Goal: Find specific page/section: Find specific page/section

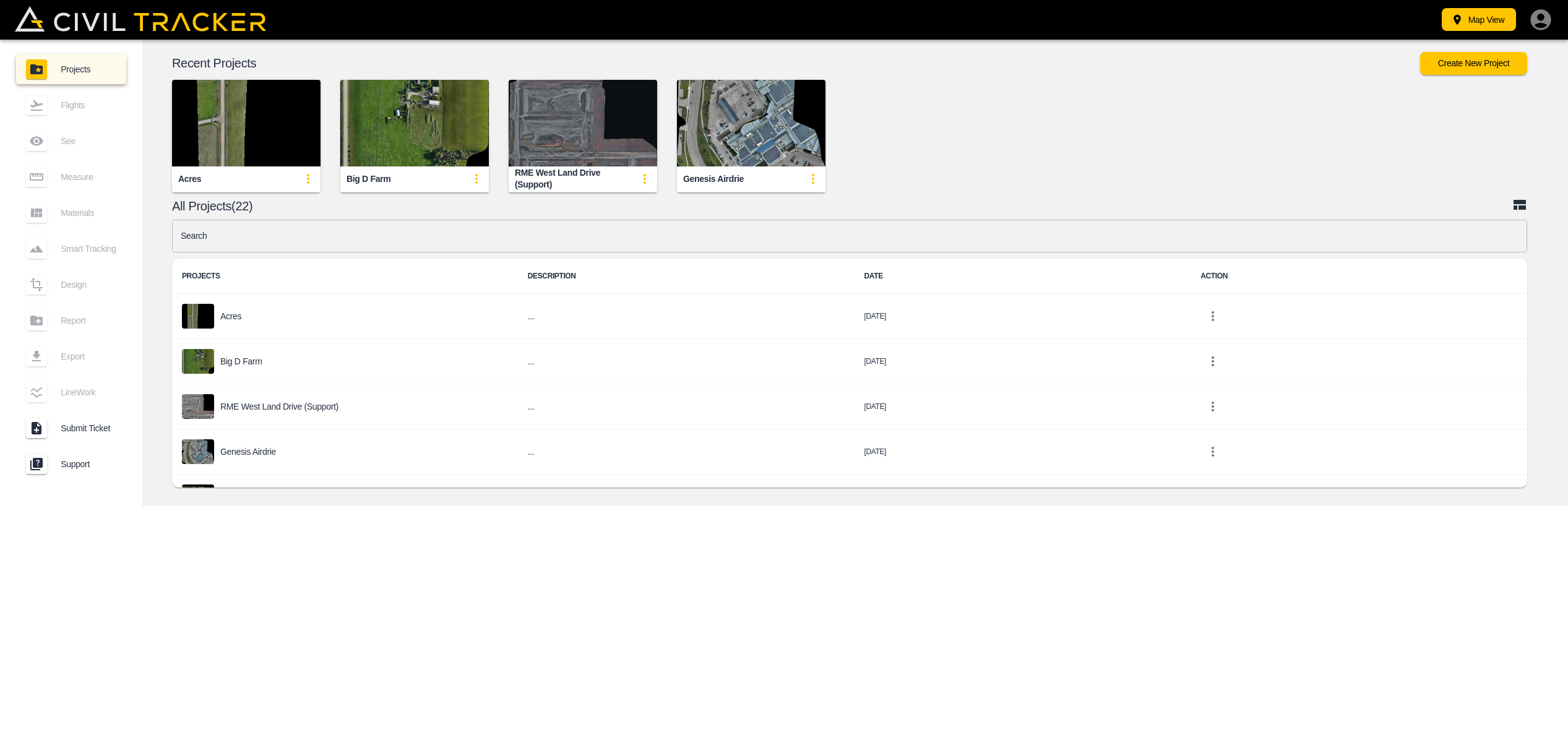
click at [568, 155] on img "button" at bounding box center [583, 123] width 149 height 87
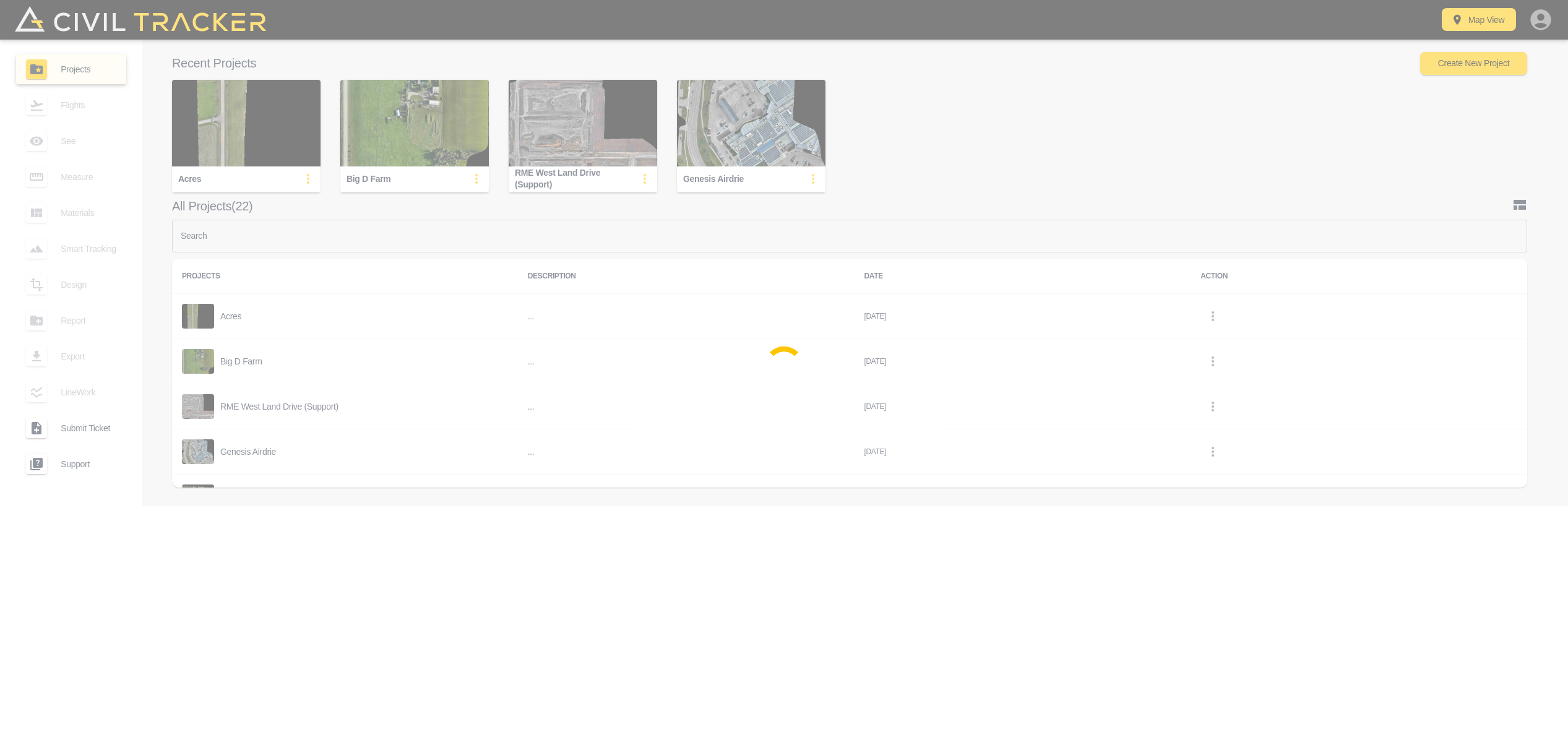
click at [568, 155] on div at bounding box center [784, 366] width 1568 height 732
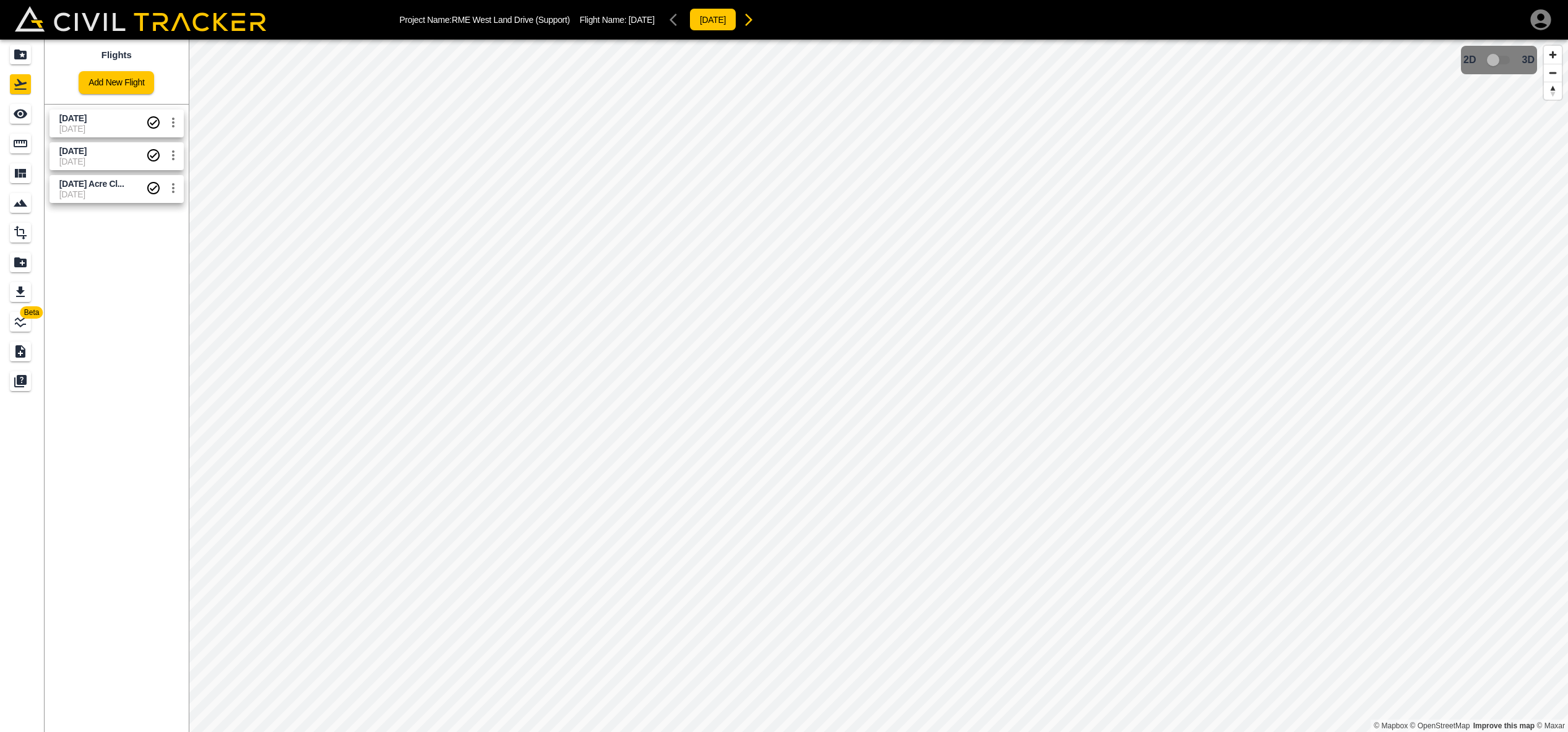
click at [103, 158] on span "[DATE]" at bounding box center [103, 161] width 87 height 10
click at [104, 156] on span "[DATE]" at bounding box center [103, 161] width 87 height 10
click at [25, 209] on icon "Smart Tracking" at bounding box center [20, 202] width 15 height 15
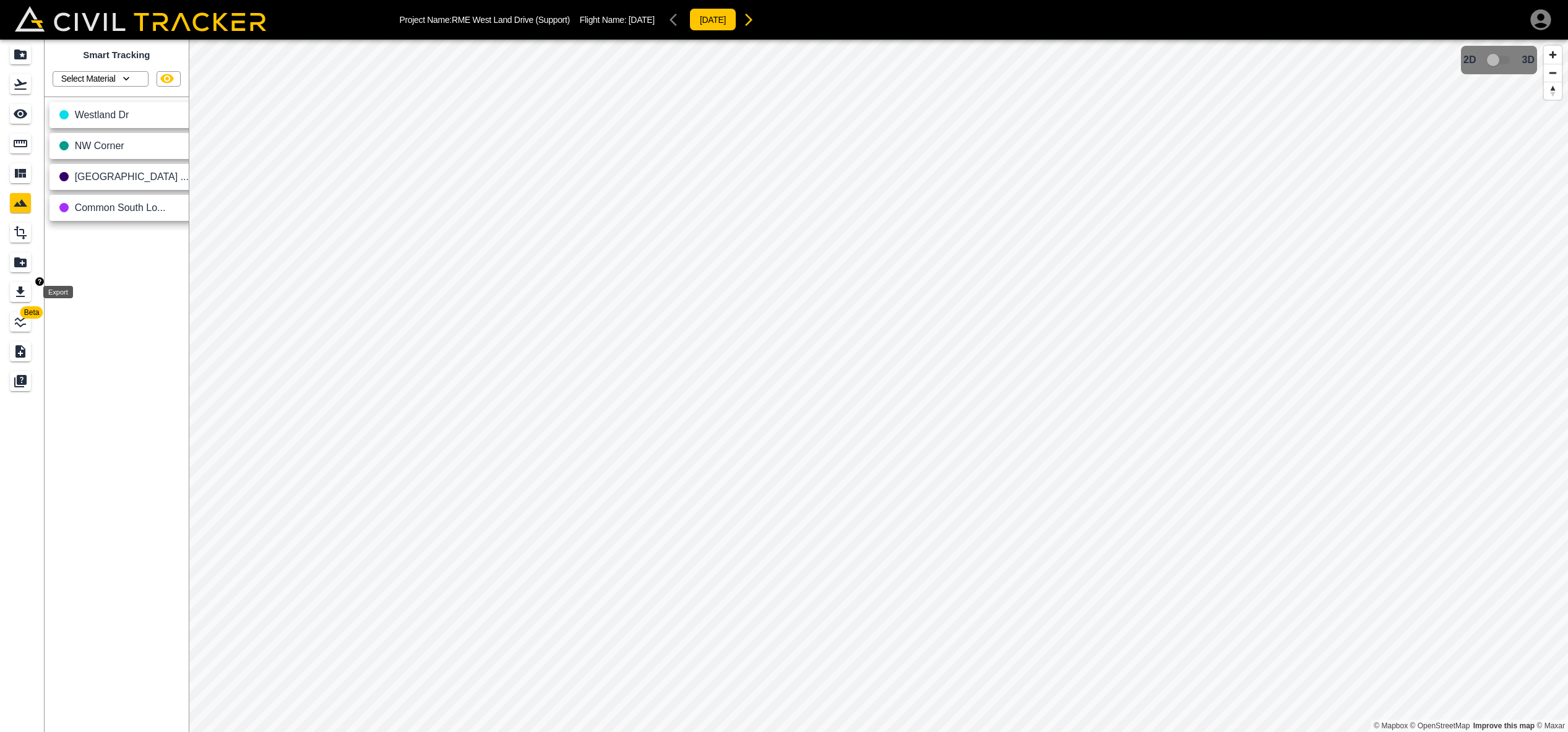
click at [11, 286] on div "Export" at bounding box center [20, 292] width 21 height 20
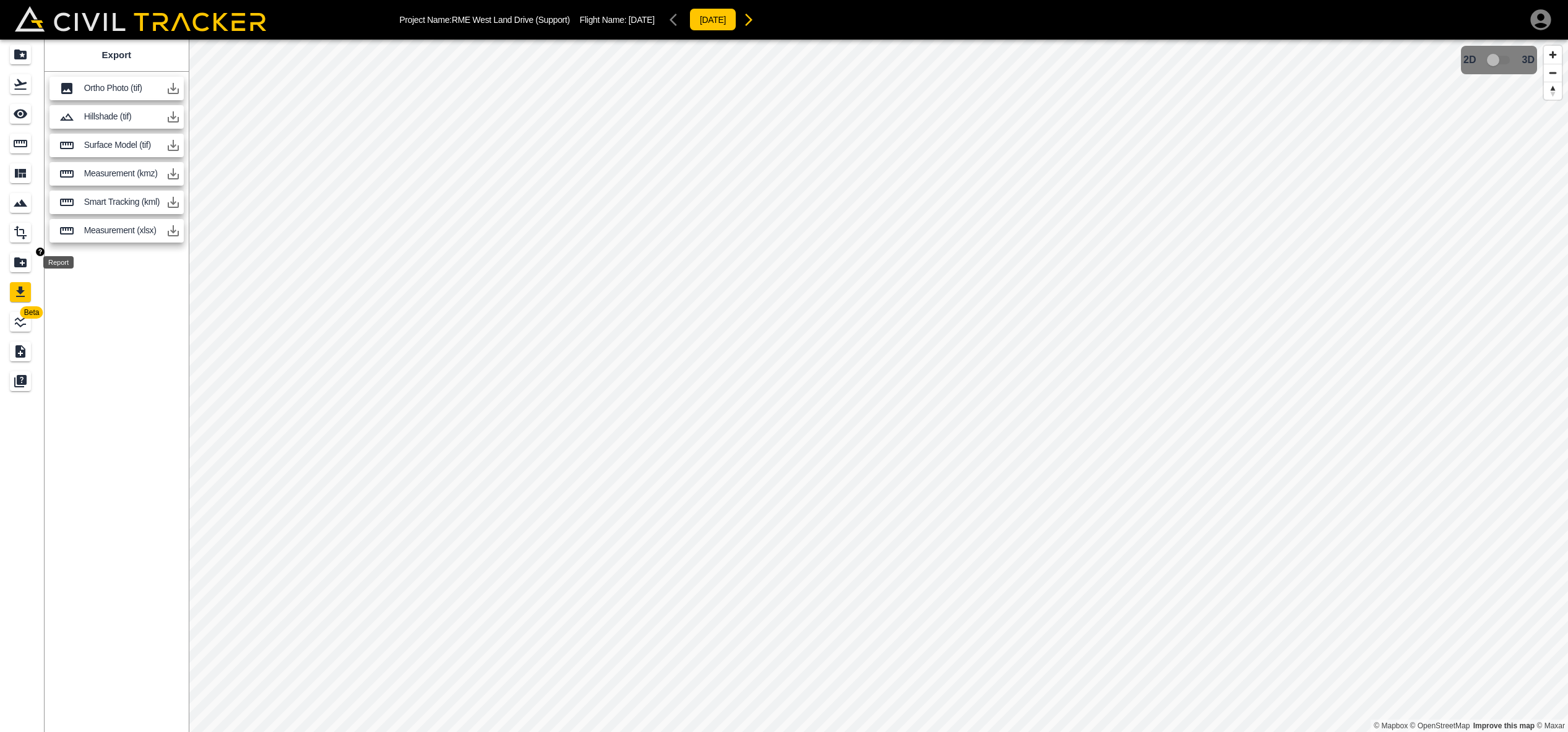
click at [16, 267] on icon "Report" at bounding box center [20, 262] width 13 height 10
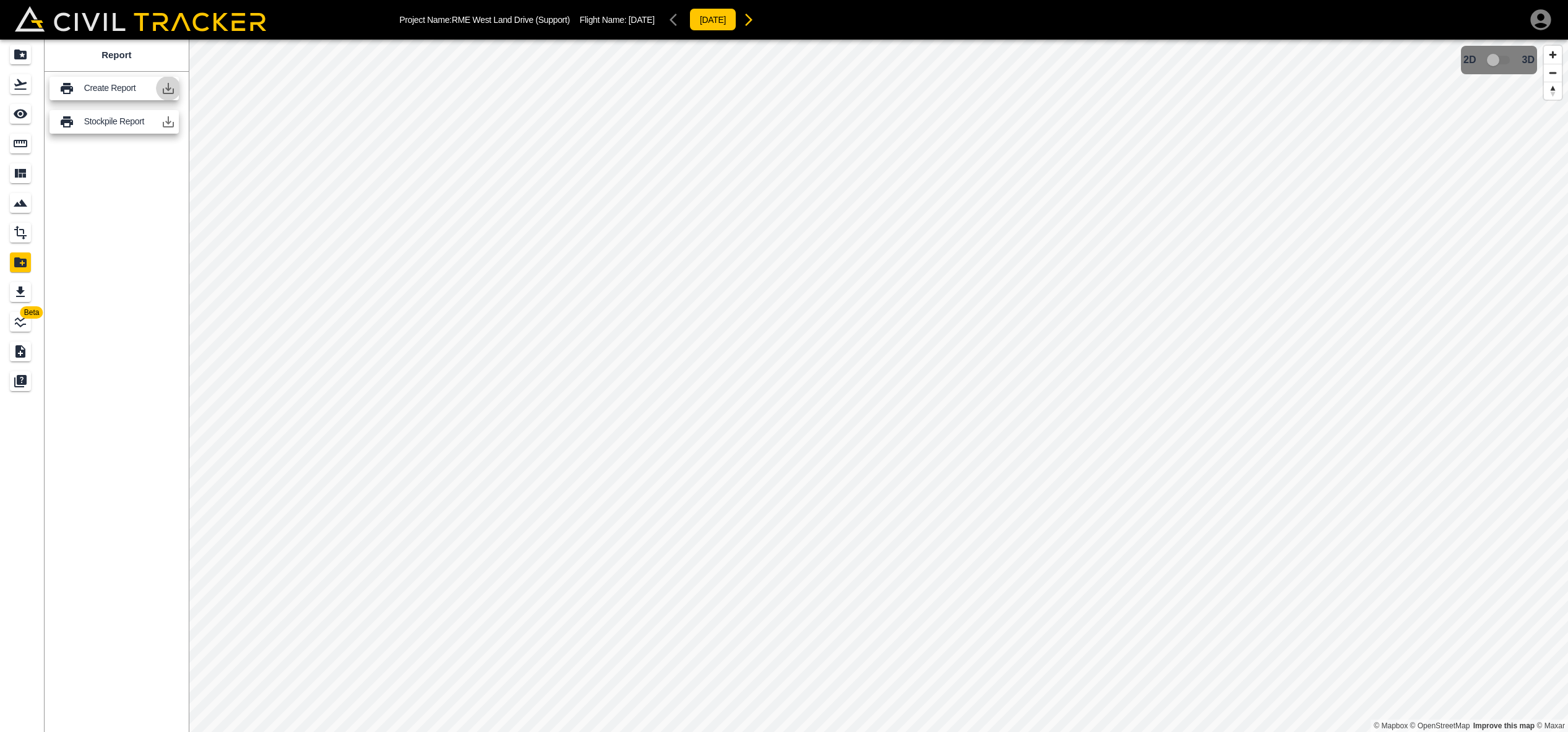
click at [164, 88] on icon "button" at bounding box center [168, 88] width 11 height 11
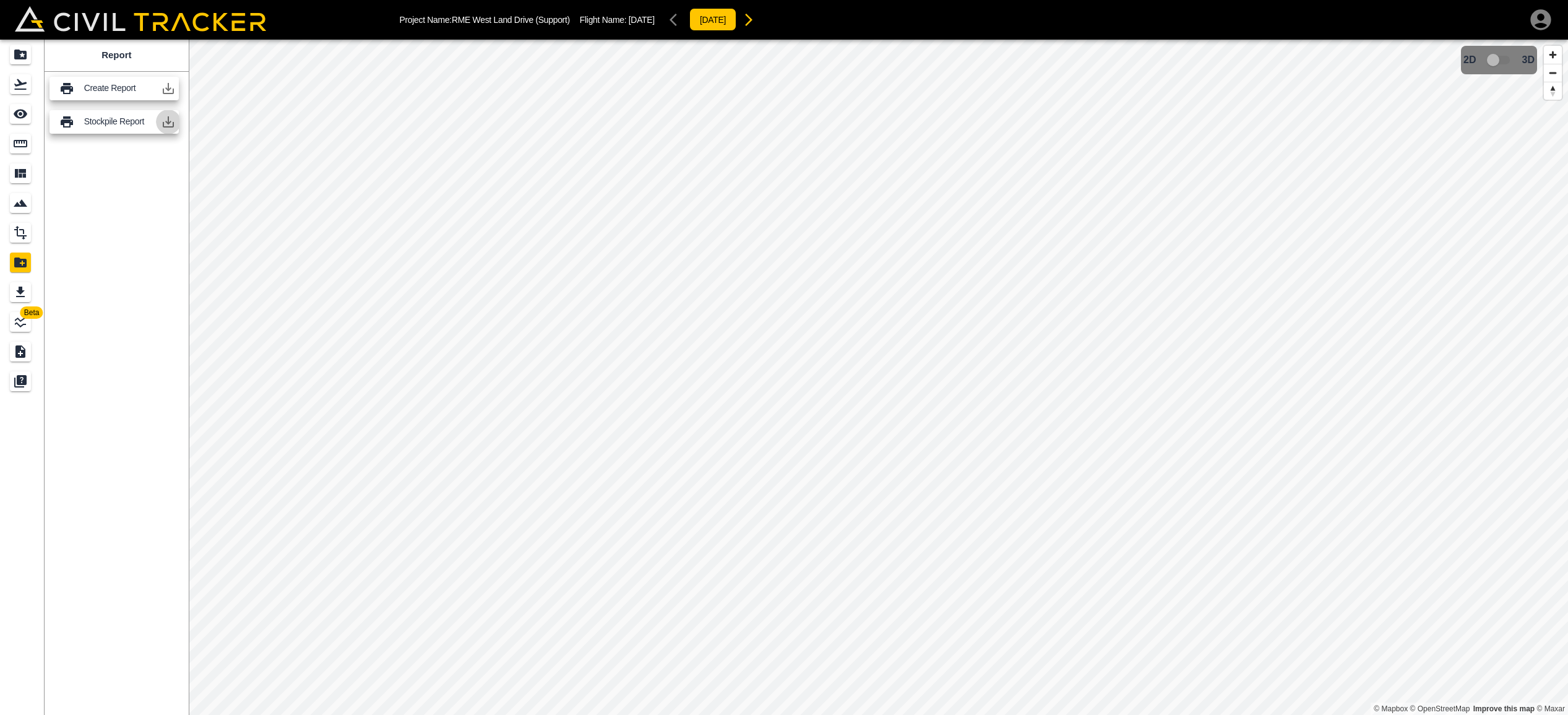
click at [168, 117] on icon "button" at bounding box center [168, 122] width 11 height 11
click at [26, 209] on icon "Smart Tracking" at bounding box center [20, 203] width 15 height 15
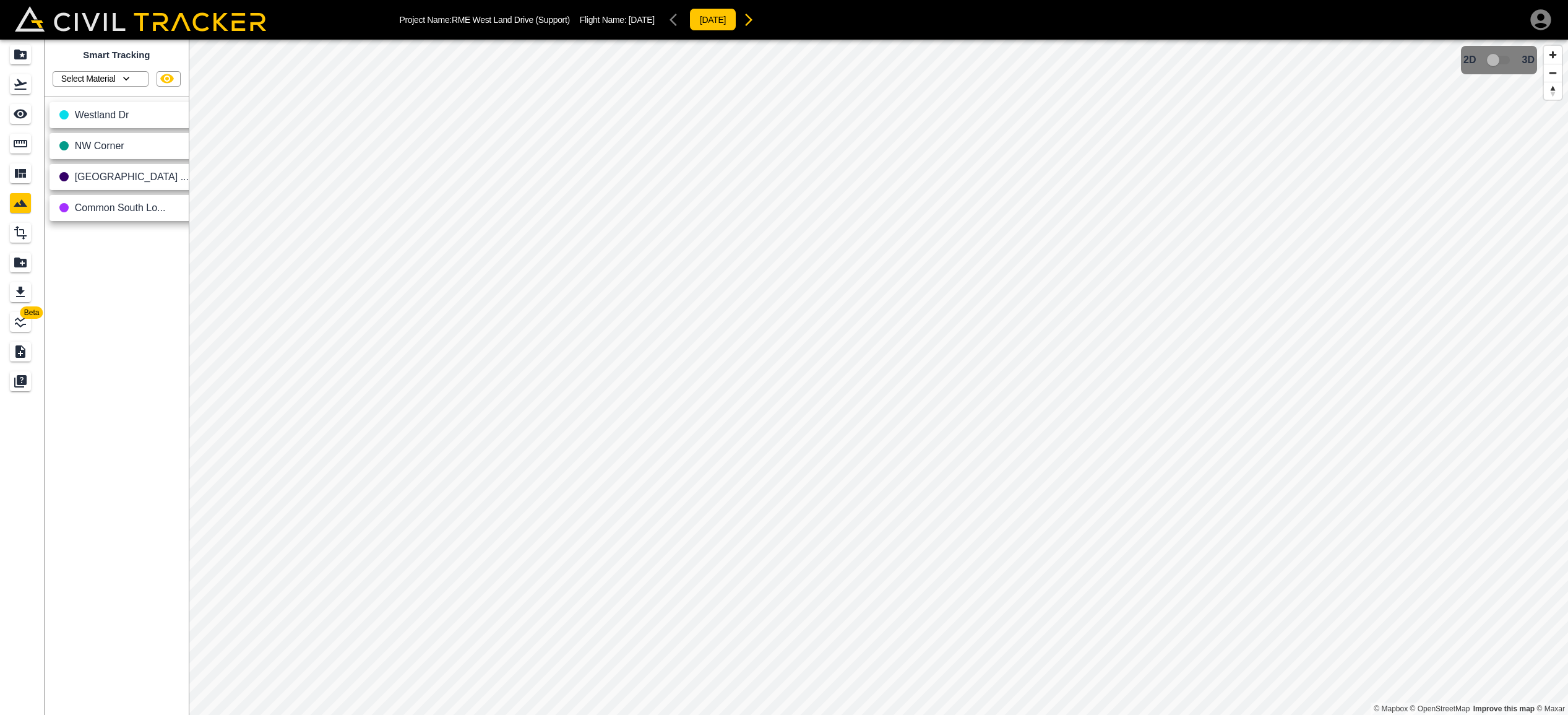
click at [196, 115] on icon "button" at bounding box center [199, 116] width 8 height 4
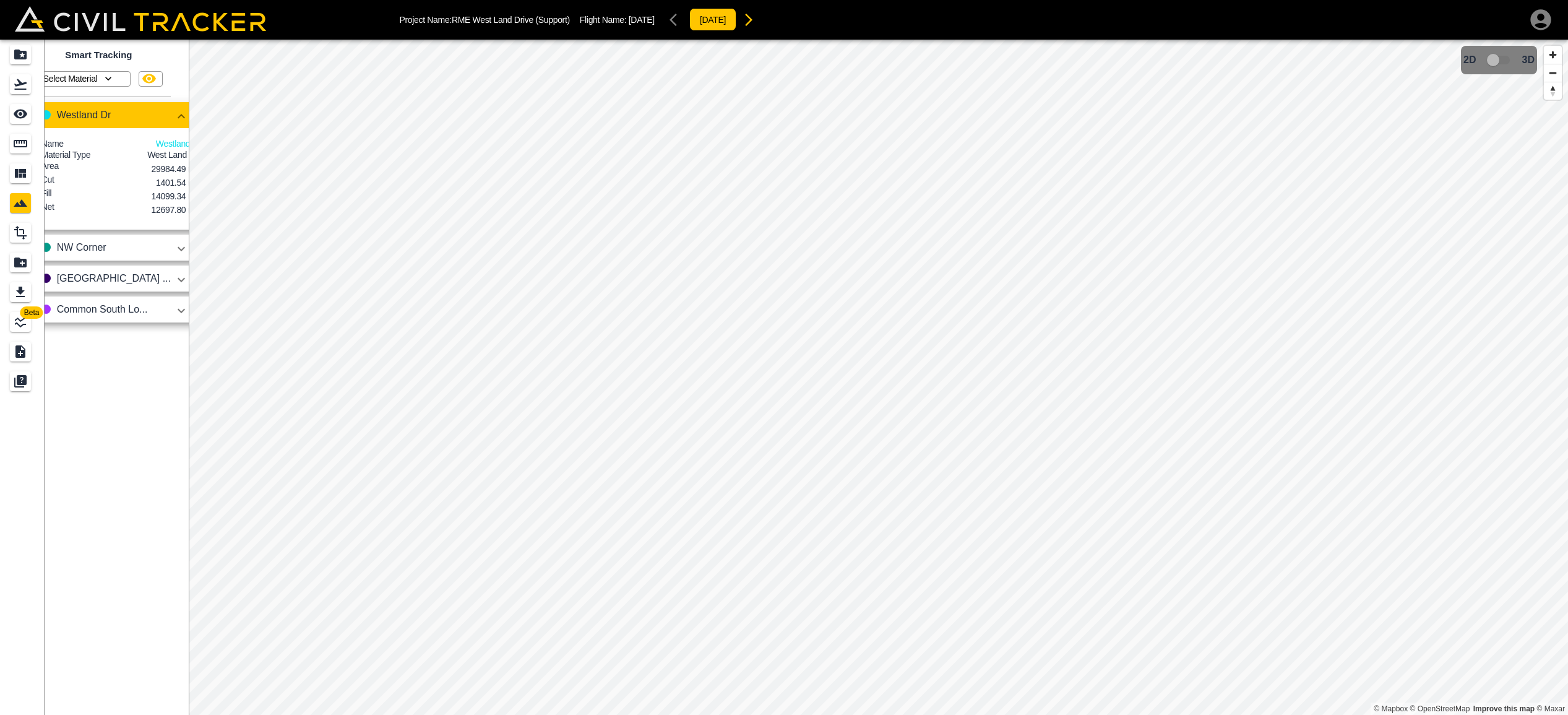
scroll to position [0, 18]
click at [196, 112] on icon "button" at bounding box center [203, 116] width 15 height 15
click at [180, 93] on div at bounding box center [784, 358] width 1568 height 715
click at [191, 107] on button "button" at bounding box center [201, 116] width 21 height 25
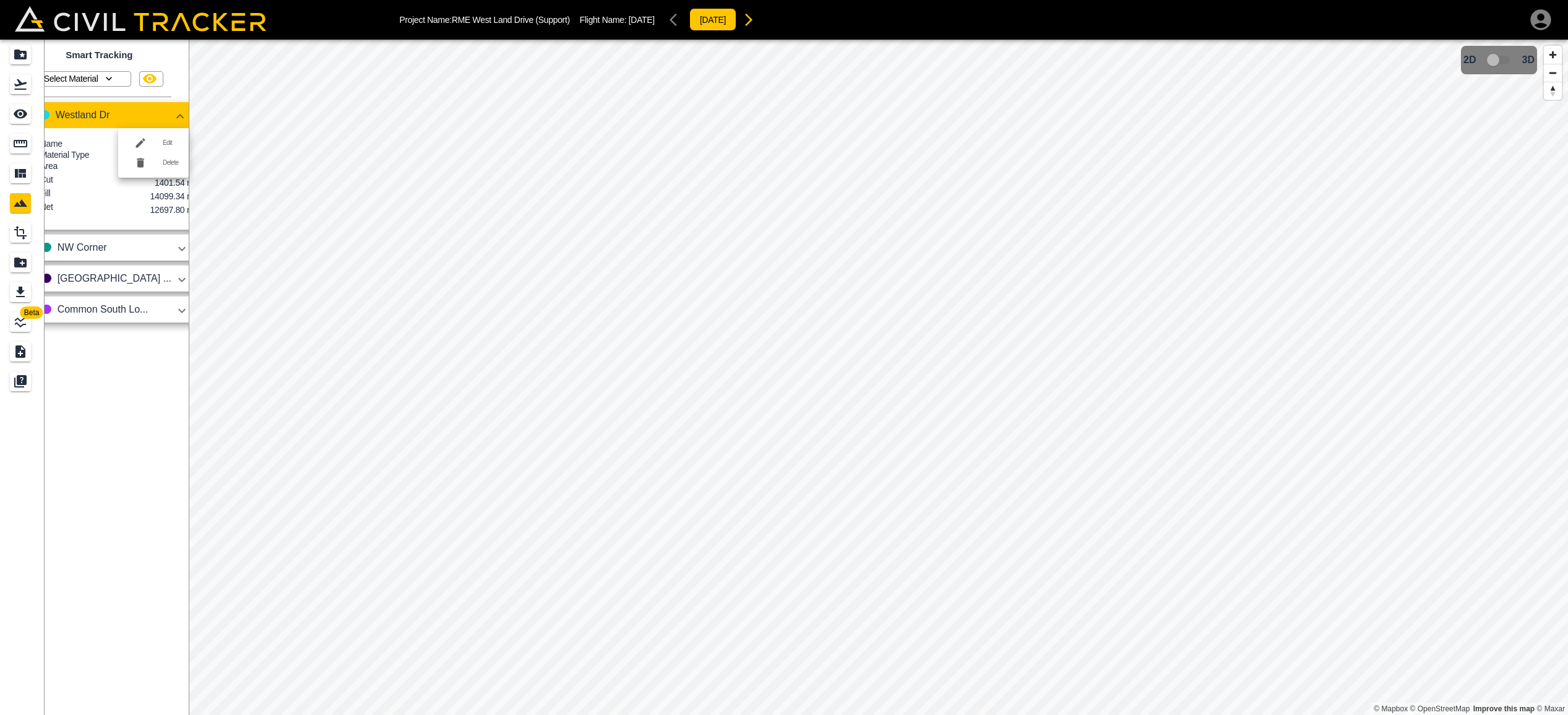
click at [177, 107] on div at bounding box center [784, 358] width 1568 height 715
click at [172, 111] on icon "button" at bounding box center [179, 116] width 15 height 15
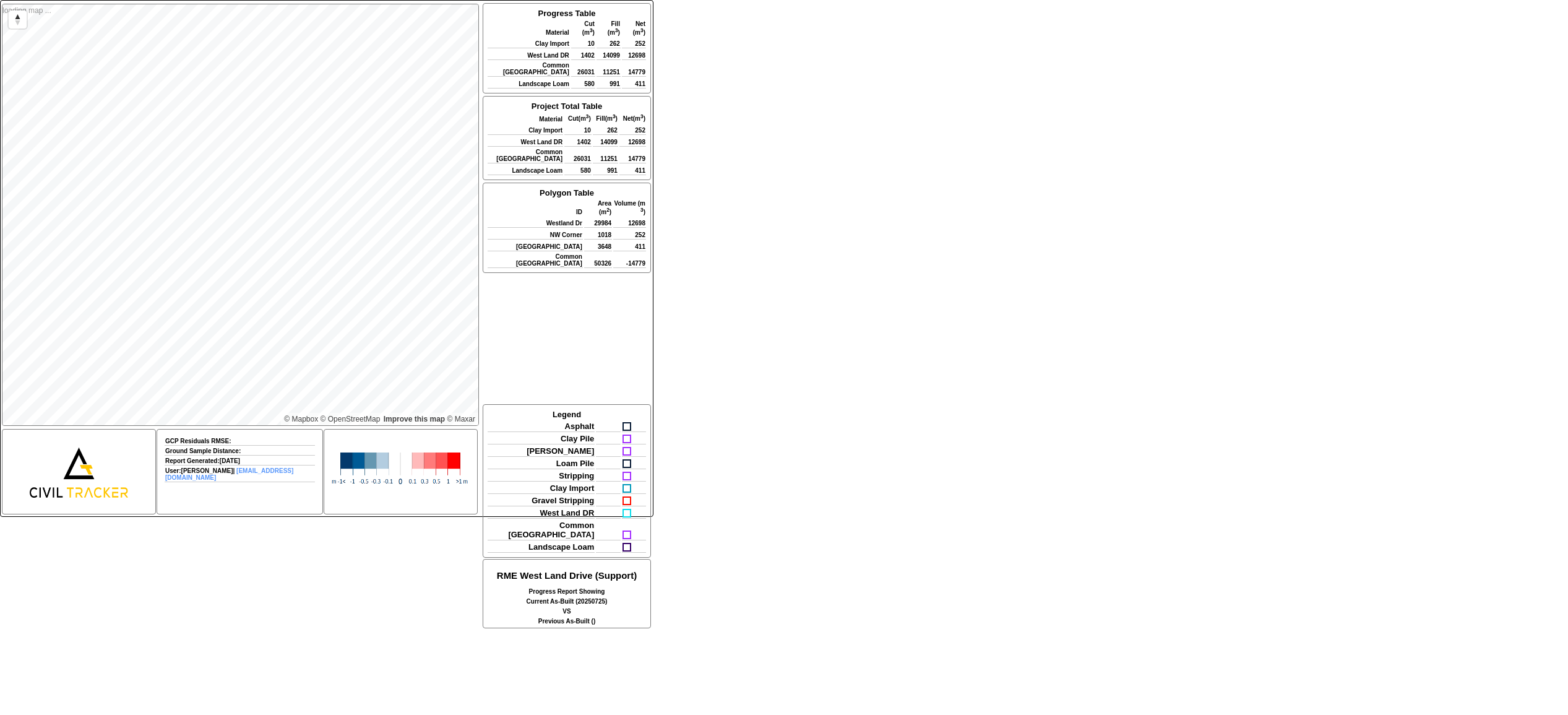
click at [791, 212] on div "loading map ... © Mapbox © OpenStreetMap Improve this map © Maxar GCP Residuals…" at bounding box center [784, 251] width 1568 height 502
